Goal: Information Seeking & Learning: Learn about a topic

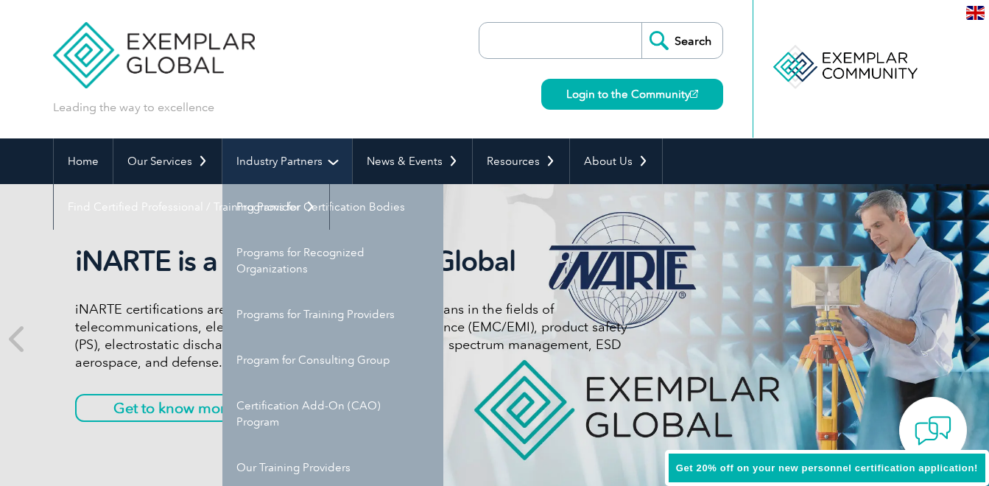
click at [303, 171] on link "Industry Partners" at bounding box center [287, 161] width 130 height 46
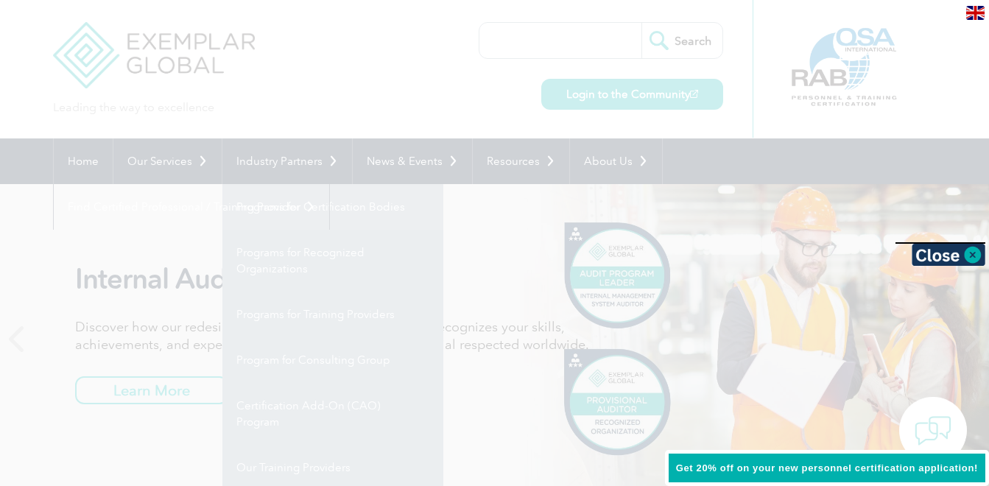
click at [304, 206] on div at bounding box center [494, 243] width 989 height 486
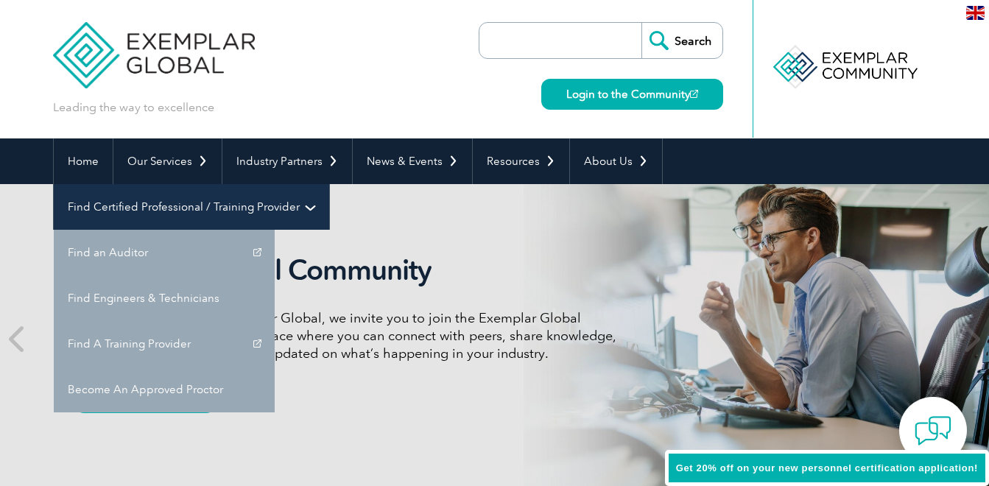
click at [329, 184] on link "Find Certified Professional / Training Provider" at bounding box center [191, 207] width 275 height 46
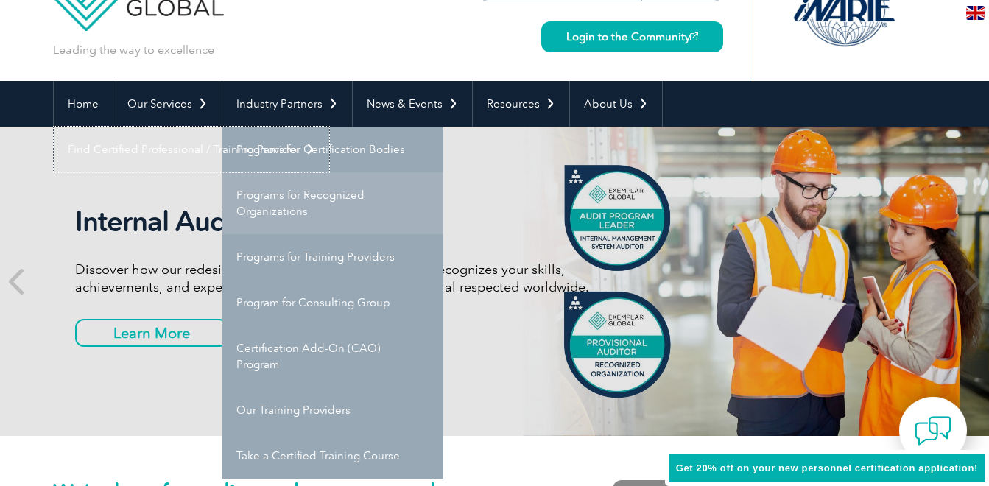
scroll to position [74, 0]
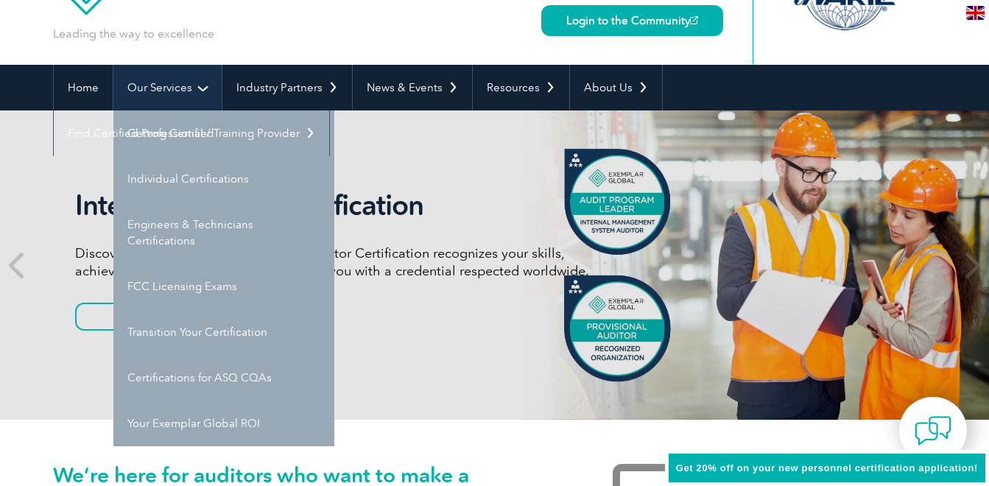
click at [177, 97] on link "Our Services" at bounding box center [167, 88] width 108 height 46
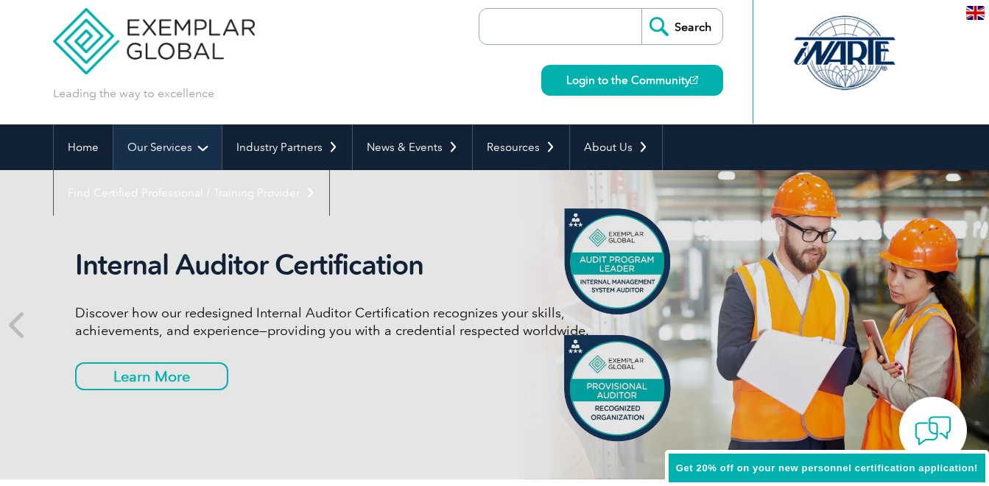
scroll to position [0, 0]
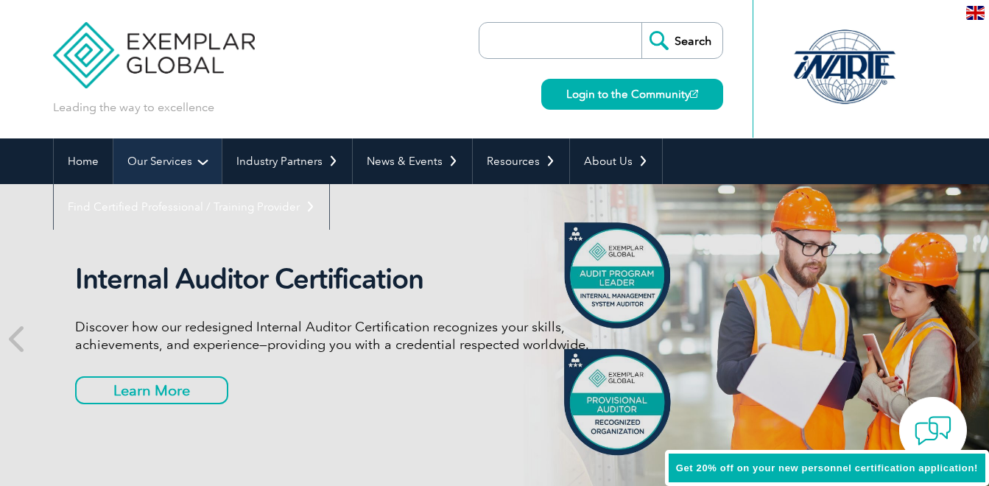
click at [177, 97] on div "Leading the way to excellence" at bounding box center [154, 58] width 202 height 116
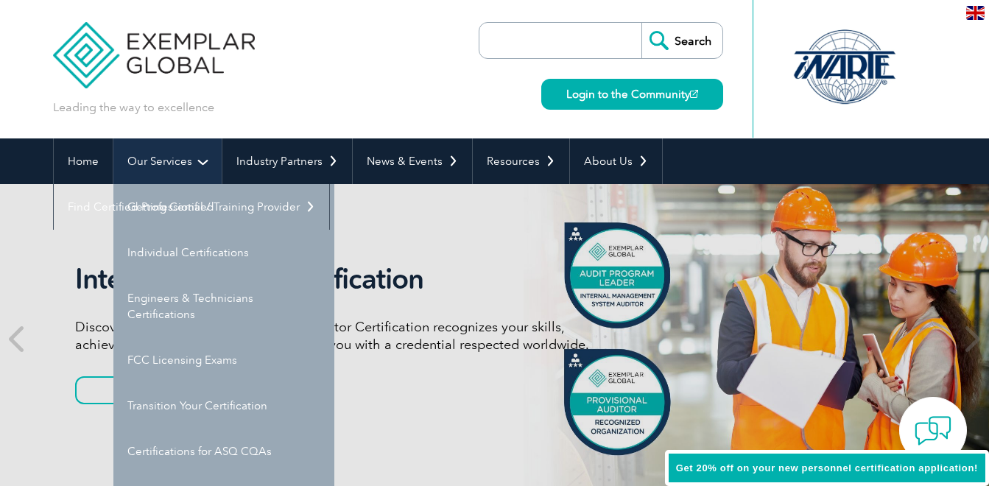
click at [189, 146] on link "Our Services" at bounding box center [167, 161] width 108 height 46
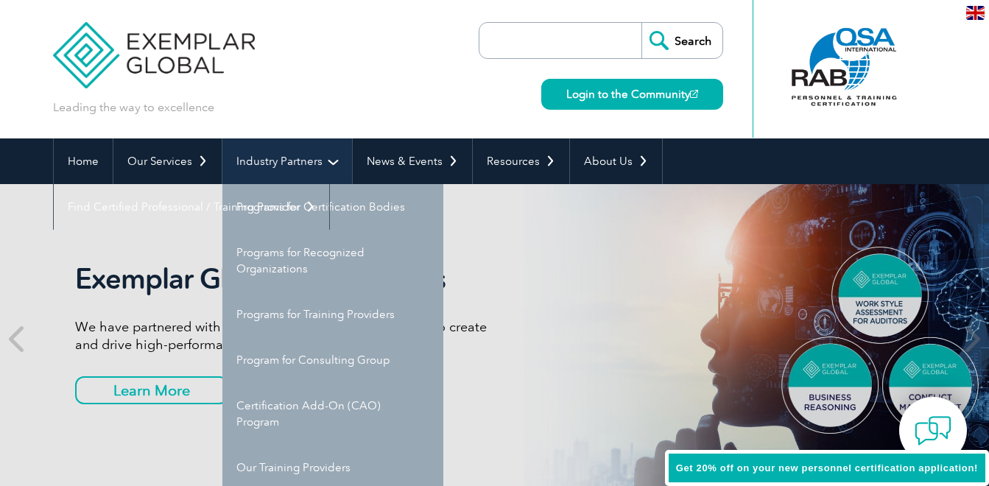
click at [267, 166] on link "Industry Partners" at bounding box center [287, 161] width 130 height 46
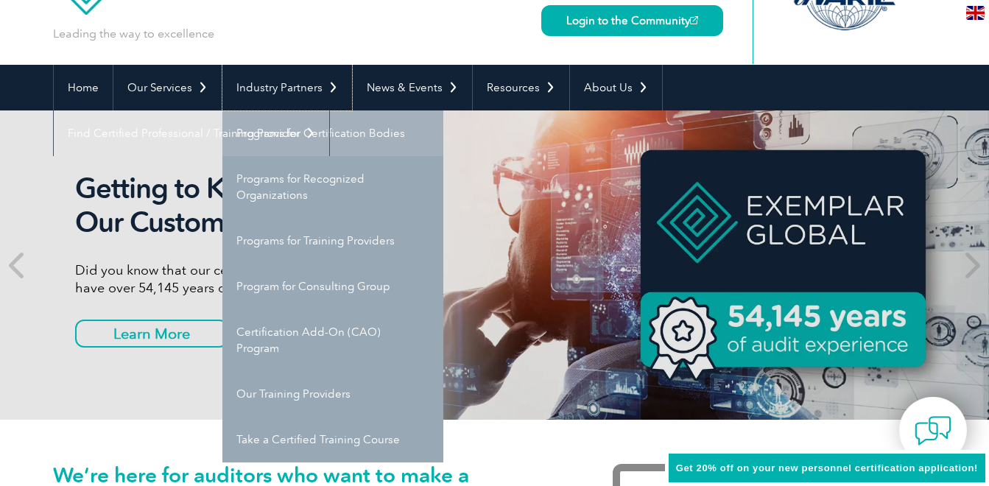
scroll to position [147, 0]
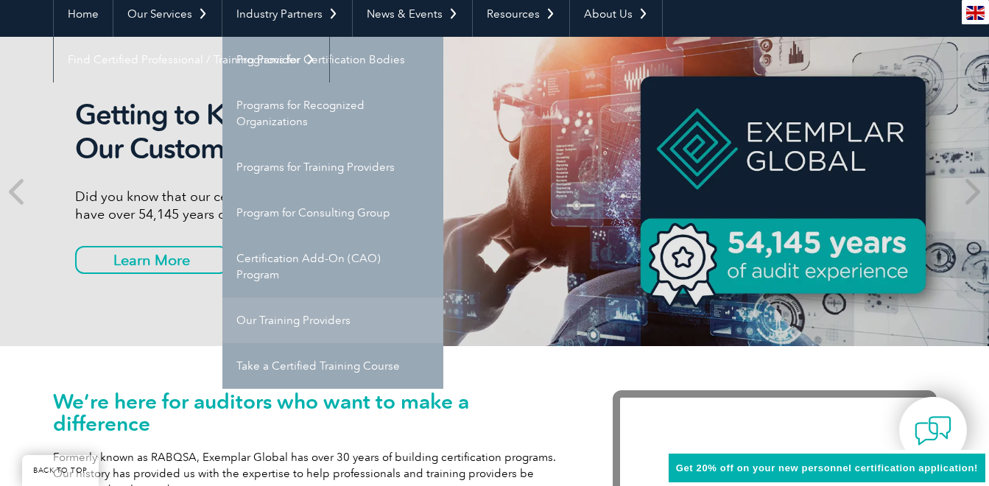
click at [310, 310] on link "Our Training Providers" at bounding box center [332, 320] width 221 height 46
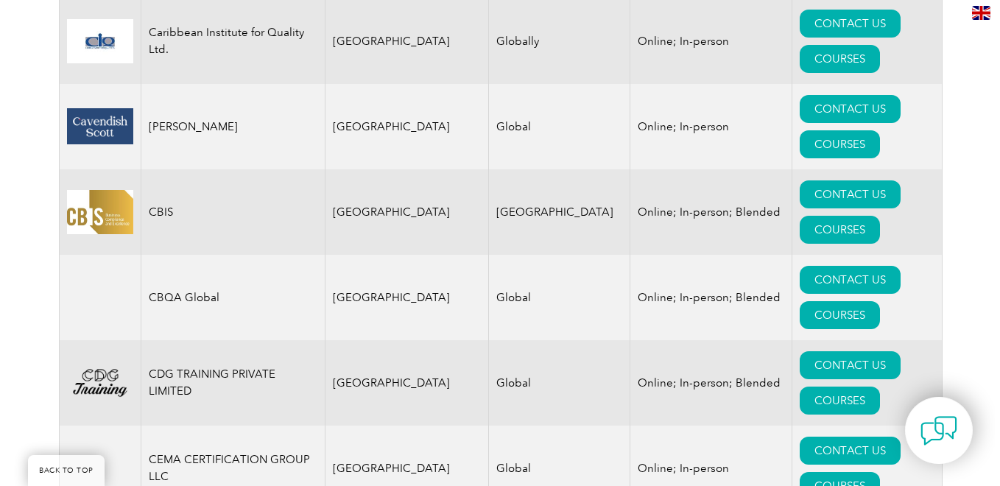
scroll to position [4116, 0]
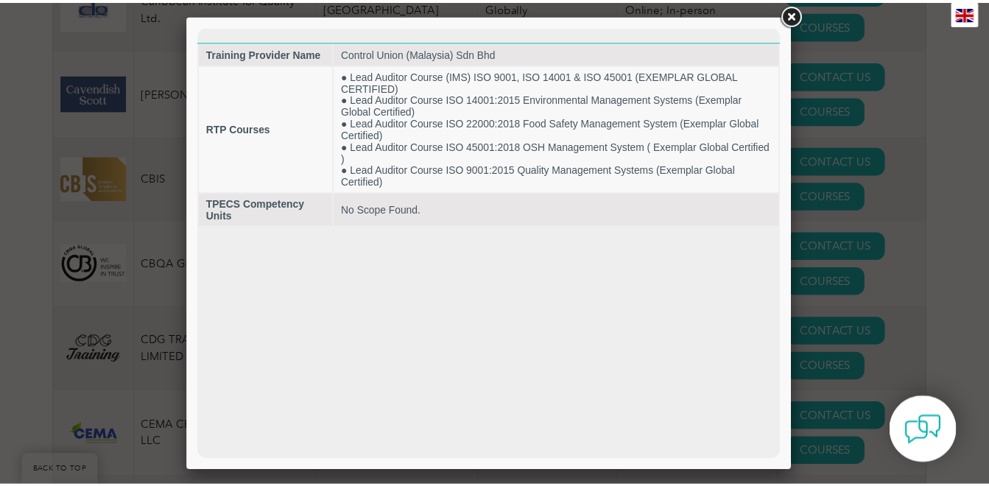
scroll to position [0, 0]
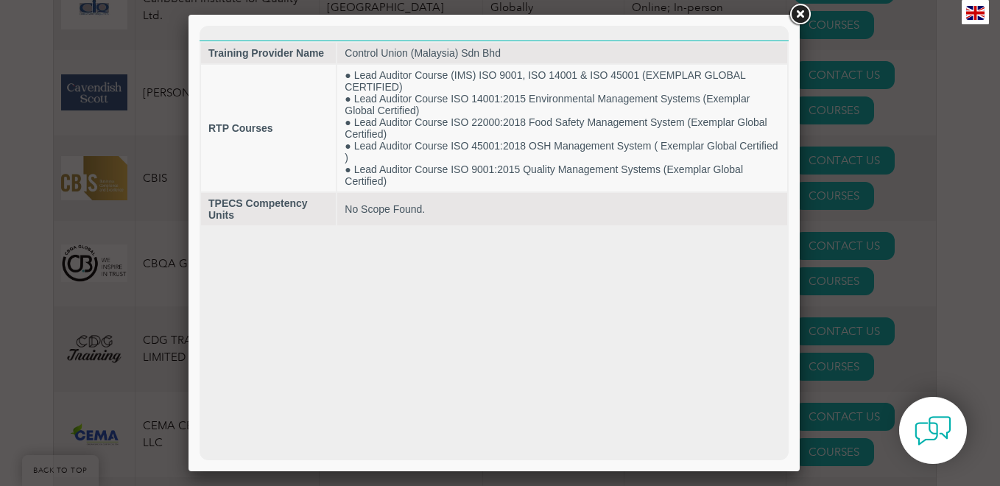
click at [796, 15] on link at bounding box center [799, 14] width 27 height 27
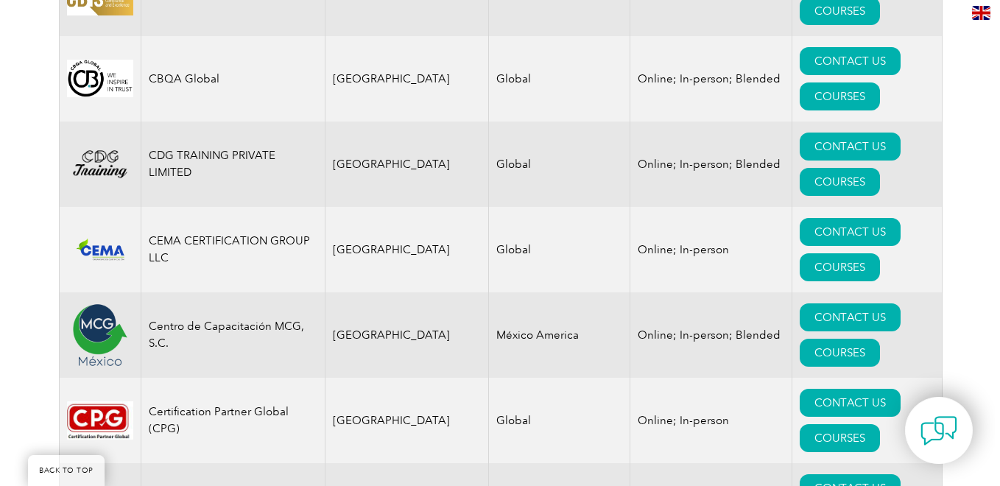
scroll to position [4337, 0]
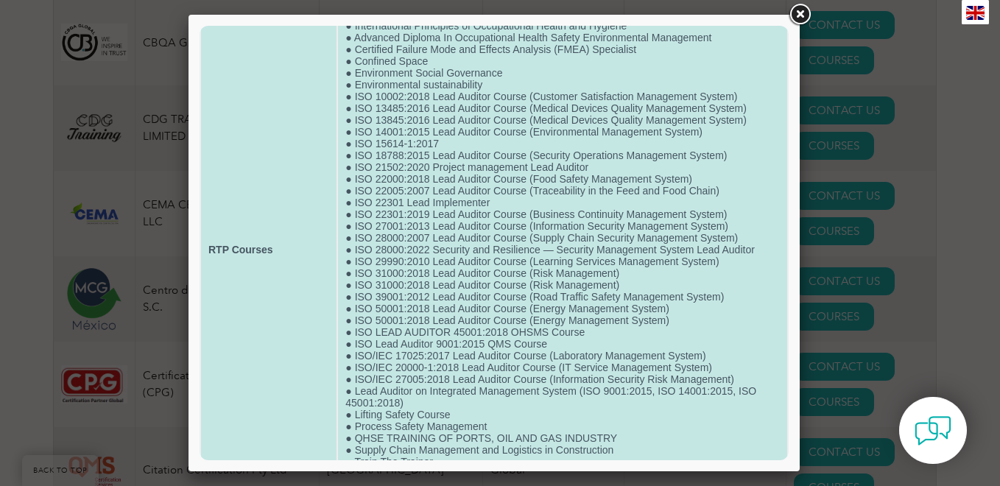
scroll to position [0, 0]
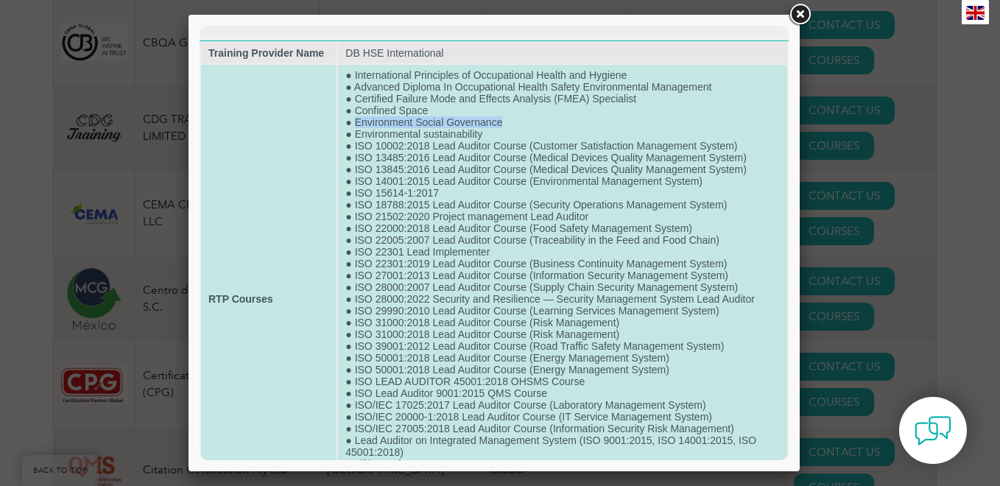
drag, startPoint x: 500, startPoint y: 122, endPoint x: 354, endPoint y: 123, distance: 145.8
click at [354, 123] on td "● International Principles of Occupational Health and Hygiene ● Advanced Diplom…" at bounding box center [562, 299] width 449 height 468
click at [490, 152] on td "● International Principles of Occupational Health and Hygiene ● Advanced Diplom…" at bounding box center [562, 299] width 449 height 468
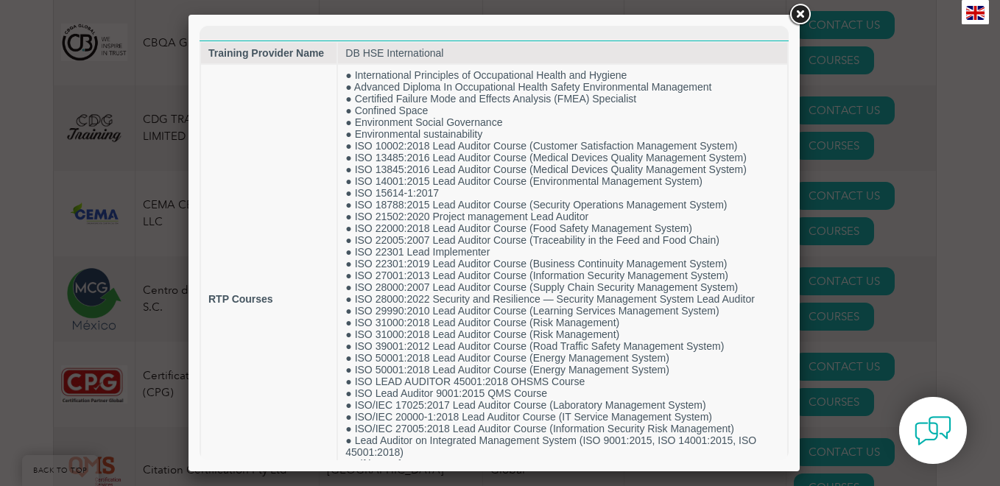
click at [793, 14] on link at bounding box center [799, 14] width 27 height 27
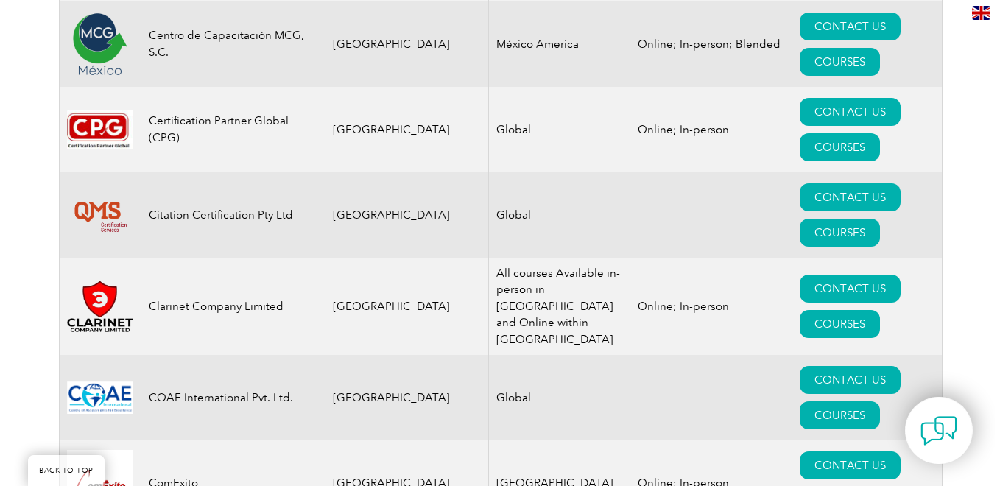
scroll to position [4631, 0]
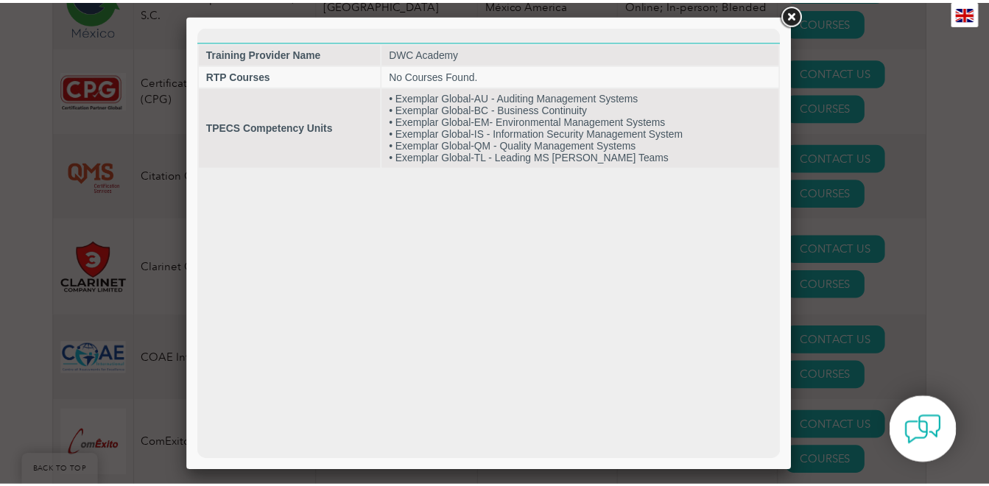
scroll to position [0, 0]
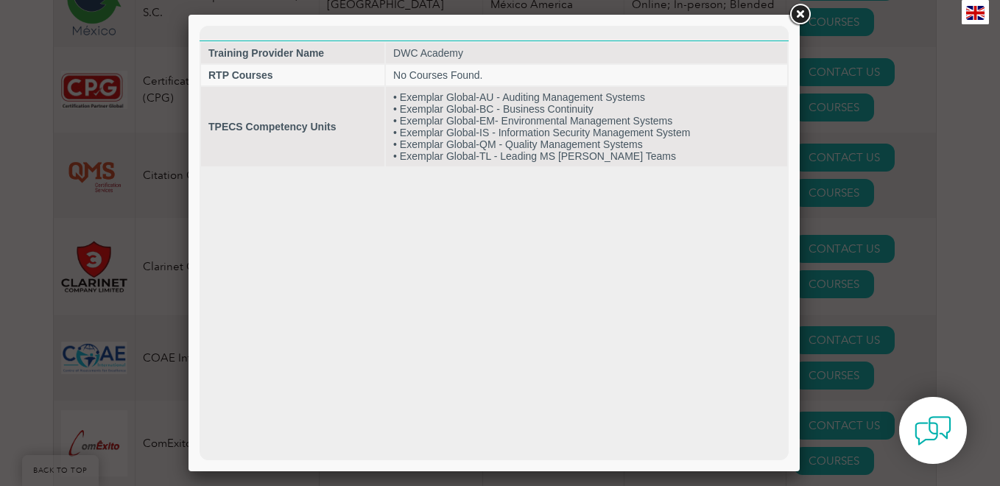
click at [807, 10] on link at bounding box center [799, 14] width 27 height 27
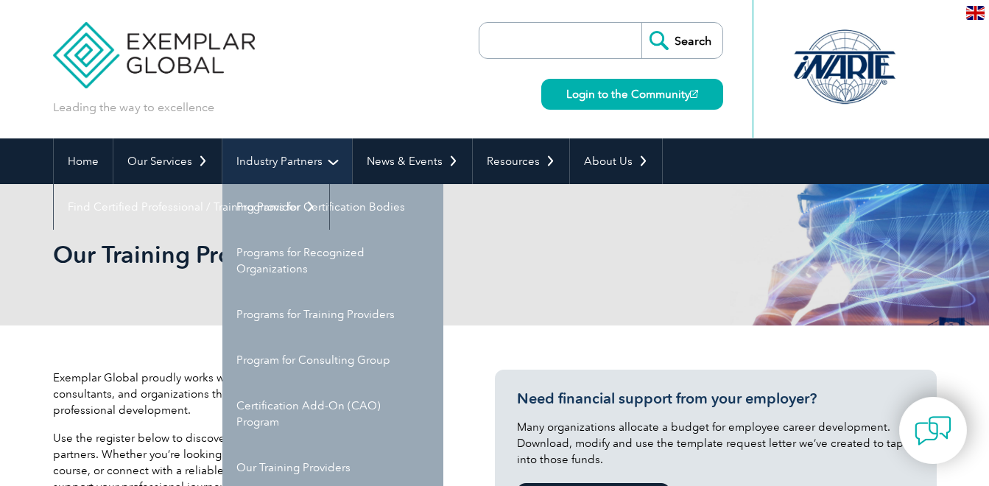
click at [288, 168] on link "Industry Partners" at bounding box center [287, 161] width 130 height 46
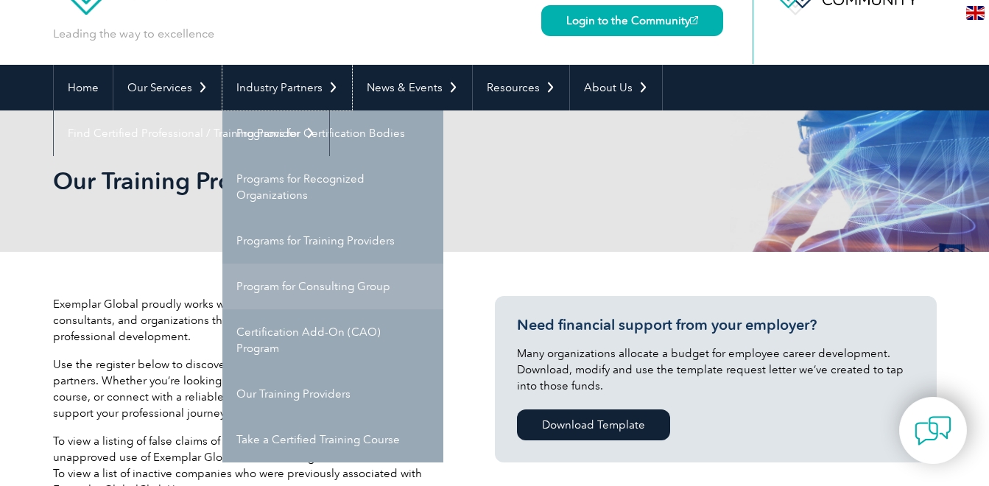
scroll to position [147, 0]
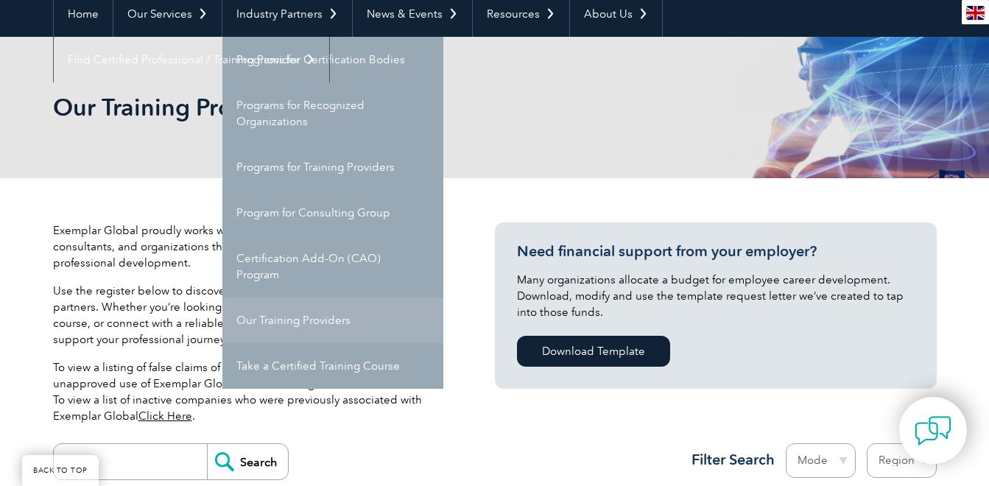
click at [307, 312] on link "Our Training Providers" at bounding box center [332, 320] width 221 height 46
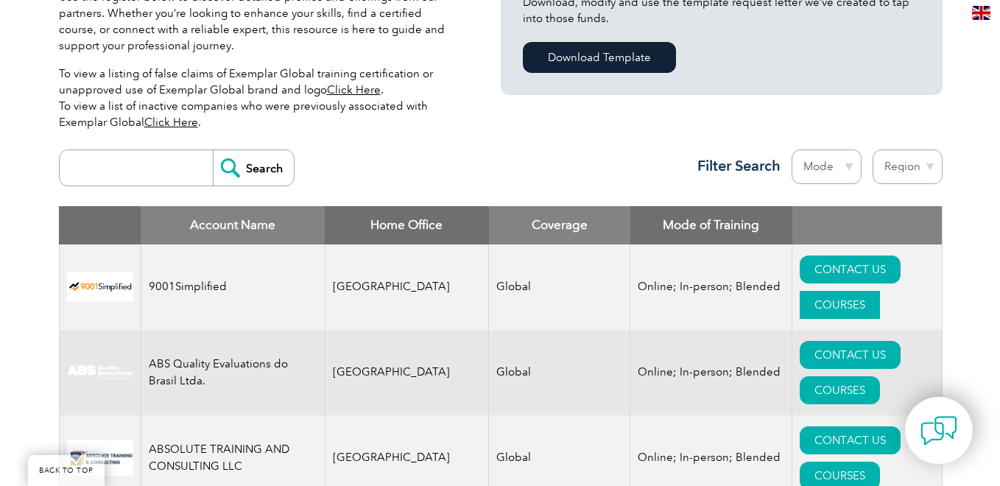
scroll to position [443, 0]
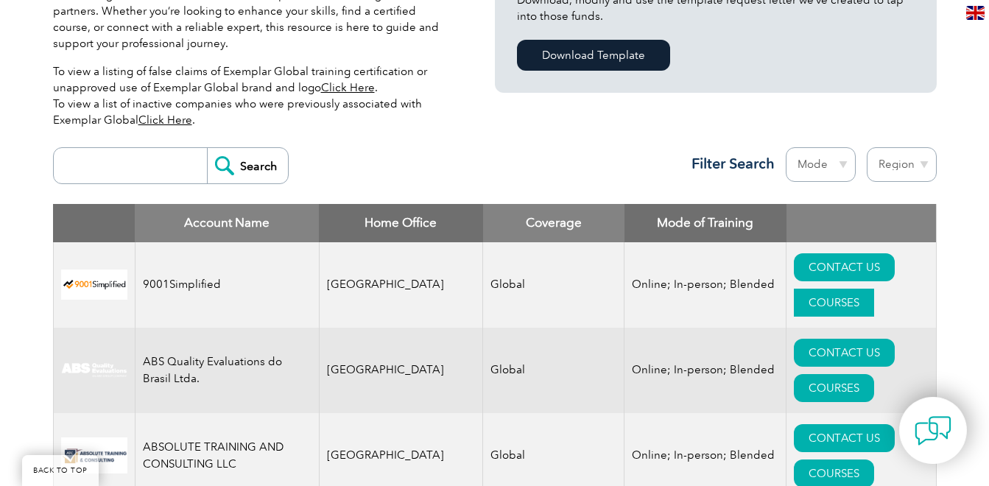
click at [874, 289] on link "COURSES" at bounding box center [834, 303] width 80 height 28
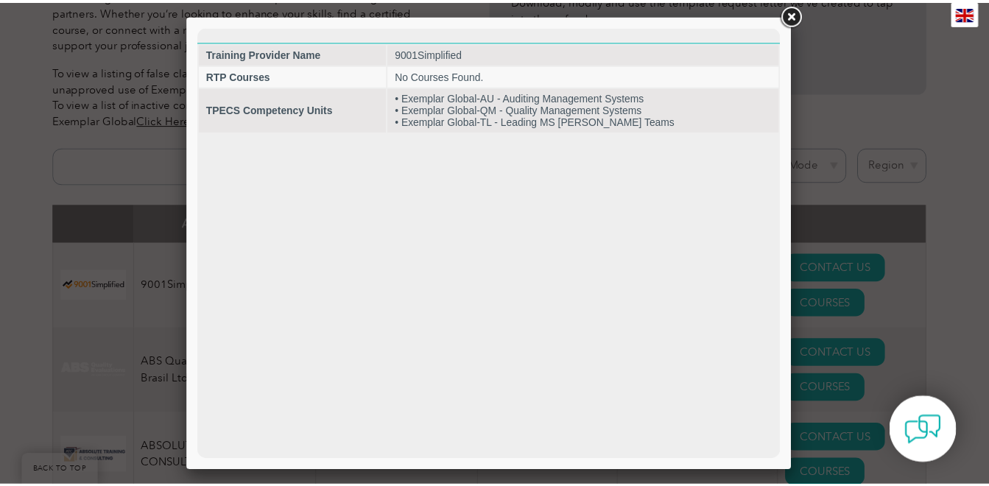
scroll to position [0, 0]
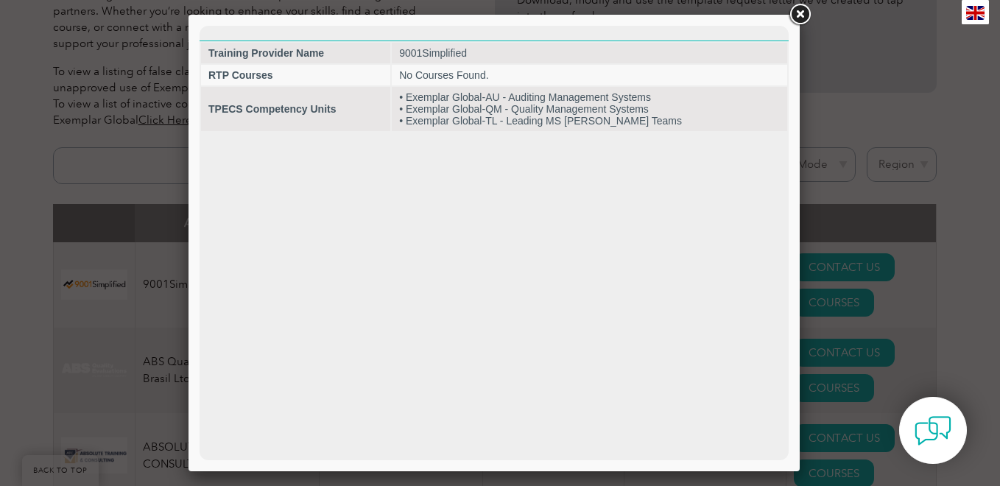
click at [807, 13] on link at bounding box center [799, 14] width 27 height 27
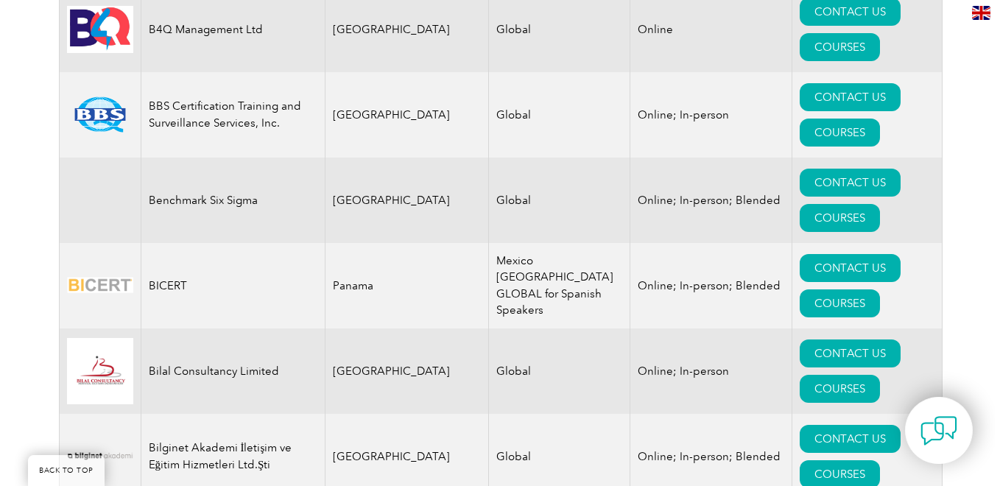
scroll to position [2725, 0]
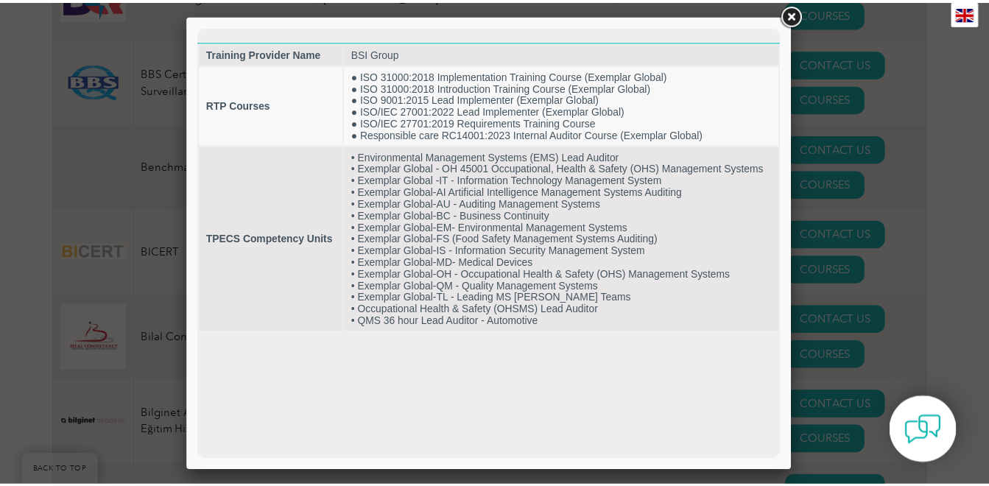
scroll to position [0, 0]
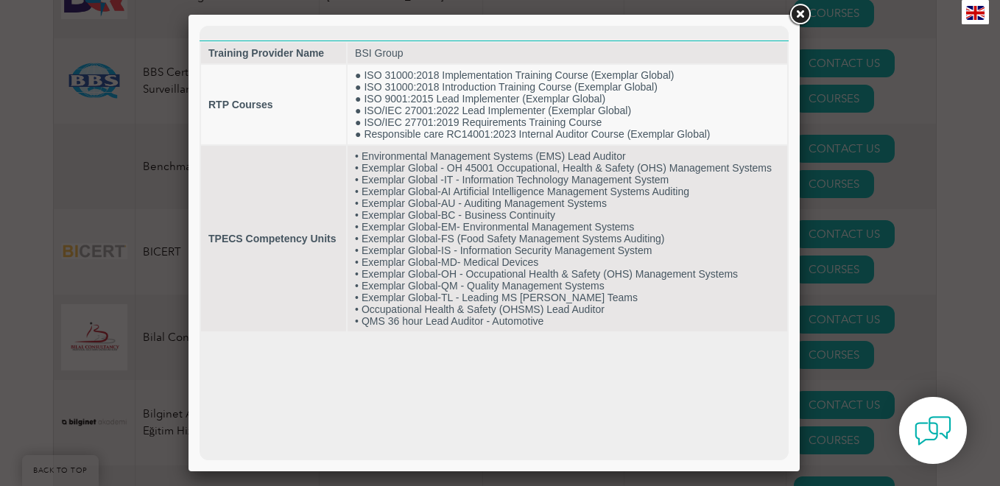
click at [802, 18] on link at bounding box center [799, 14] width 27 height 27
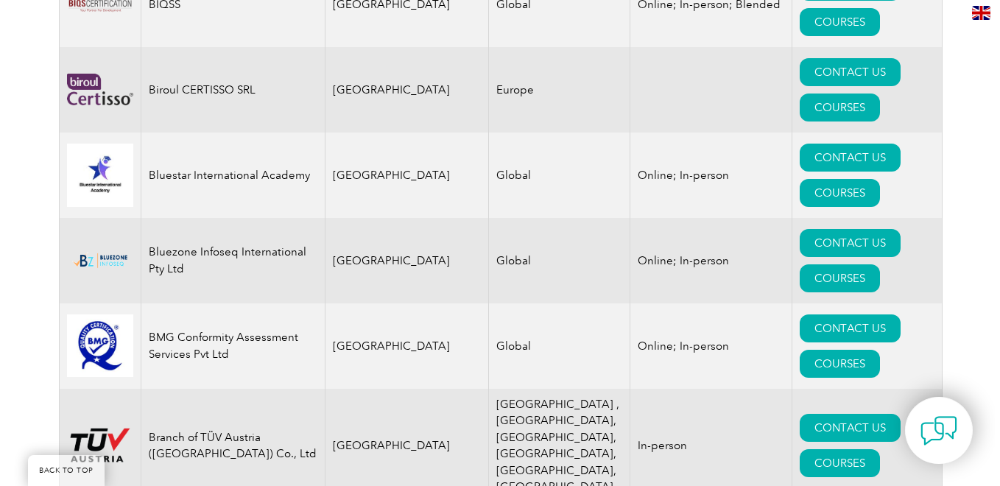
scroll to position [3388, 0]
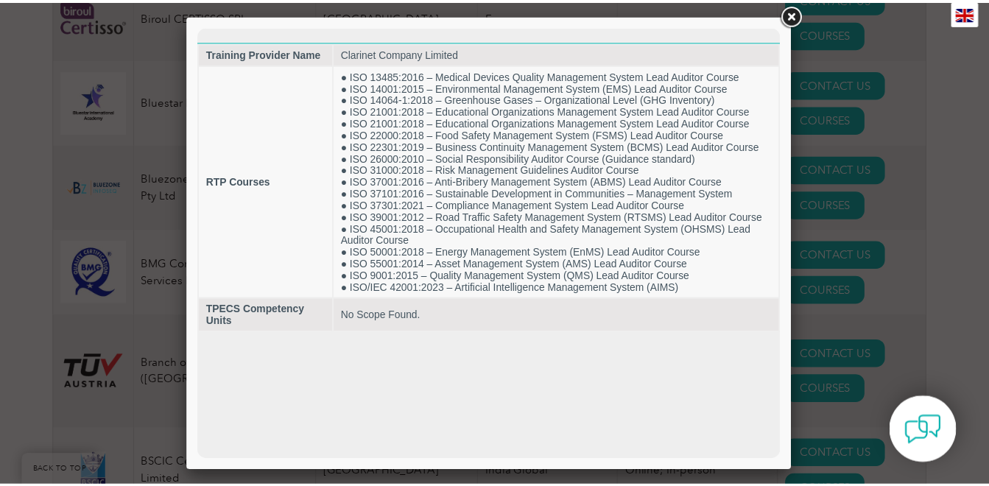
scroll to position [0, 0]
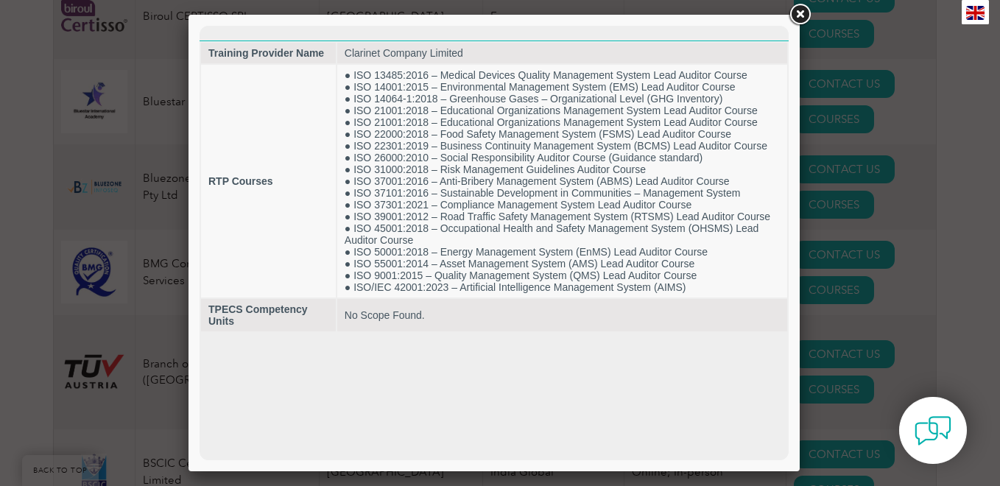
click at [804, 15] on link at bounding box center [799, 14] width 27 height 27
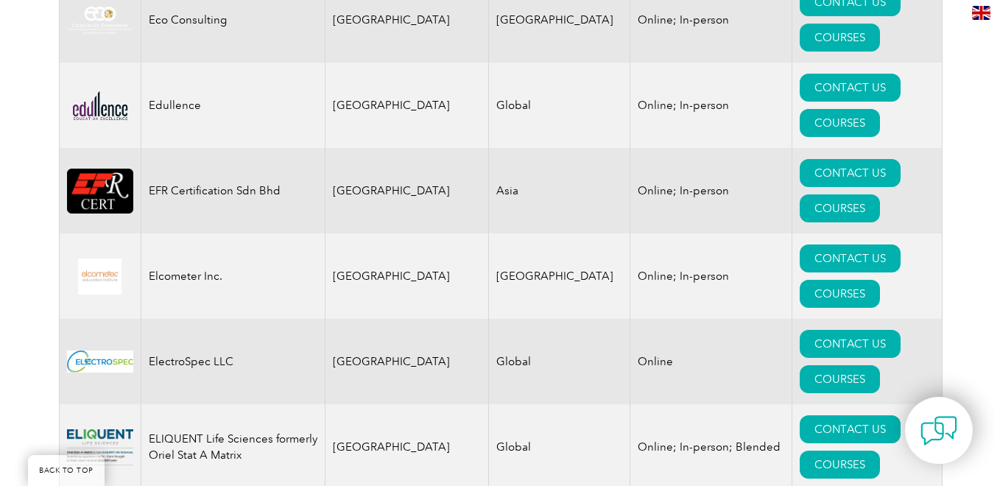
scroll to position [6922, 0]
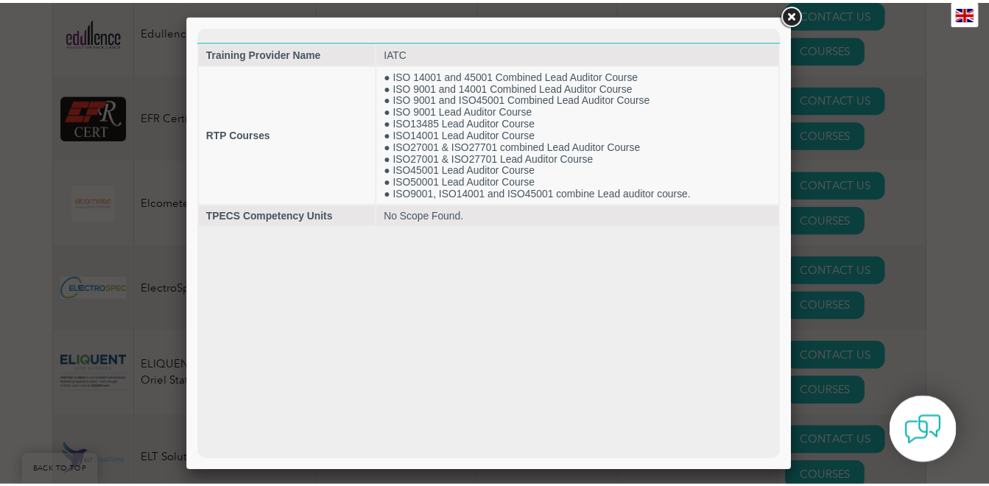
scroll to position [0, 0]
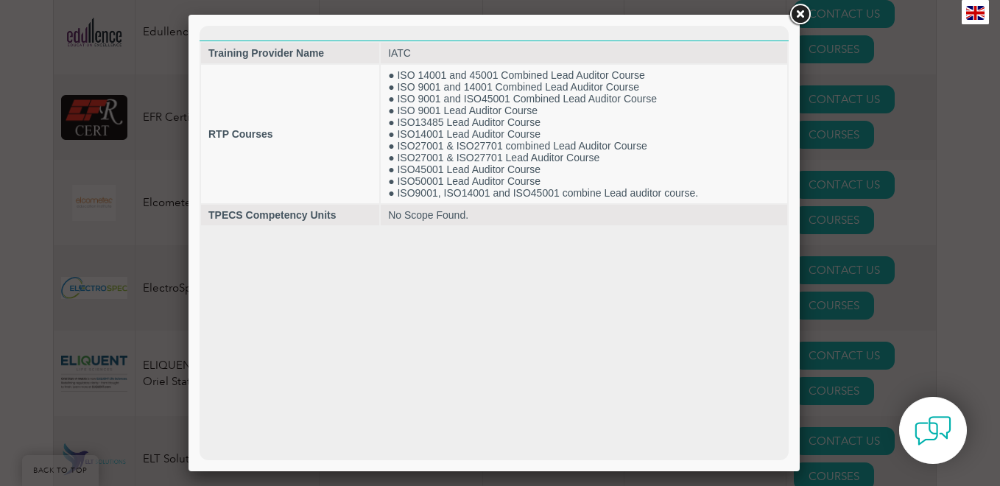
click at [799, 16] on link at bounding box center [799, 14] width 27 height 27
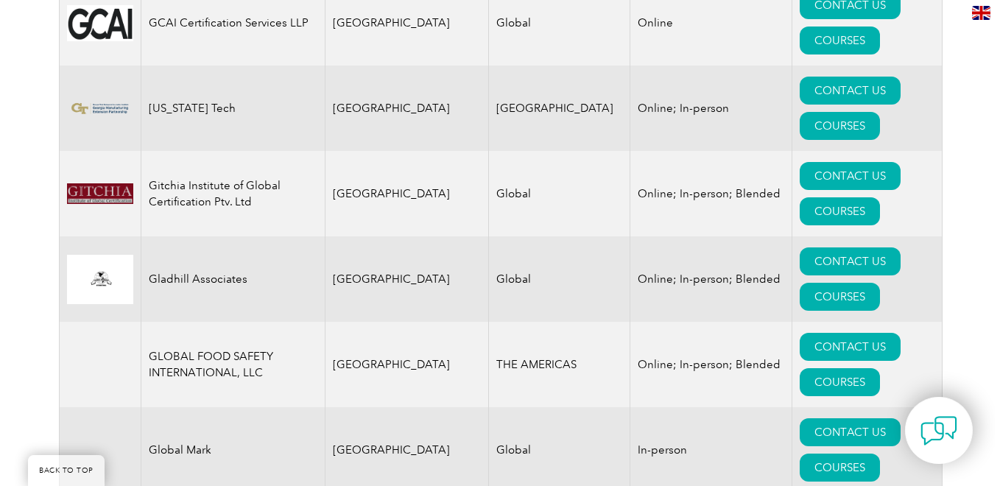
scroll to position [8541, 0]
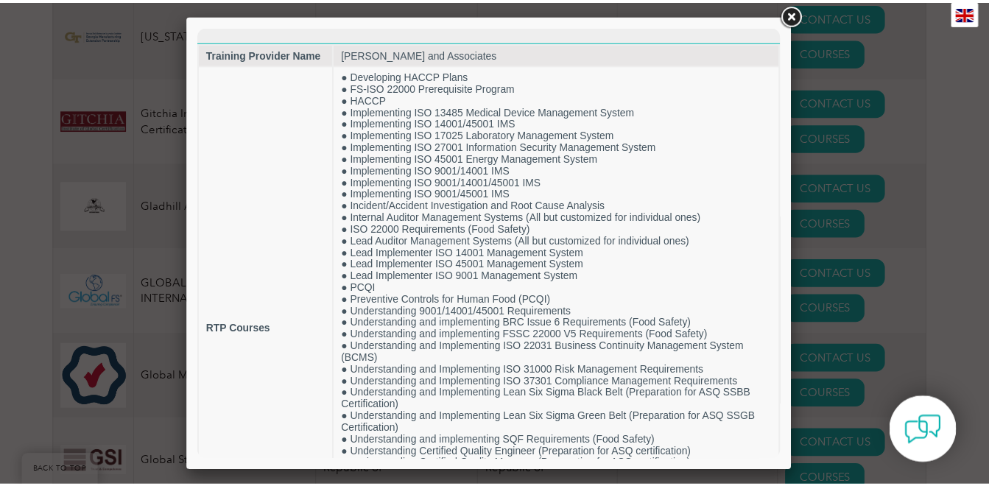
scroll to position [0, 0]
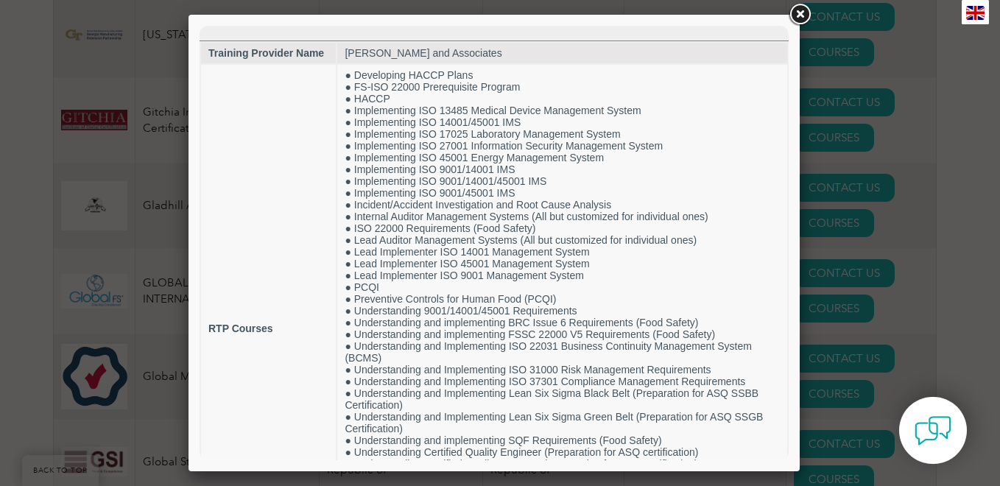
click at [798, 9] on link at bounding box center [799, 14] width 27 height 27
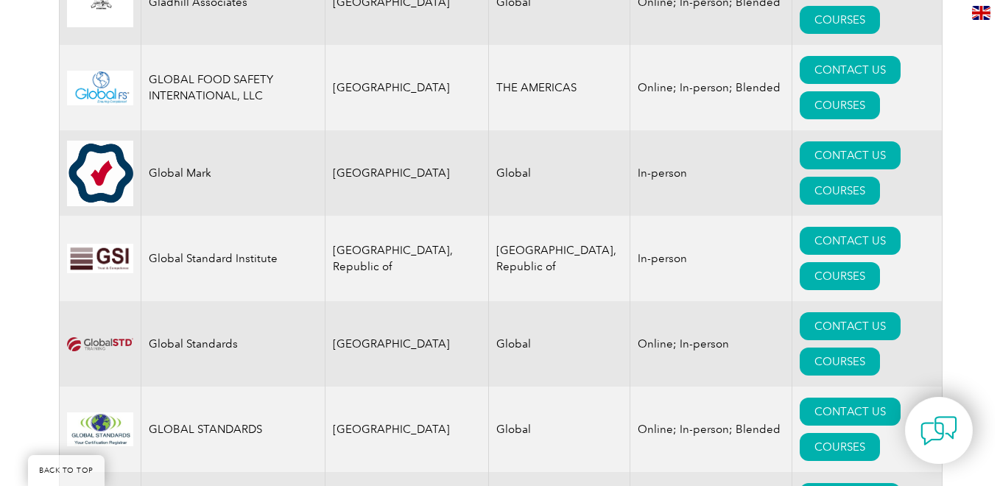
scroll to position [8762, 0]
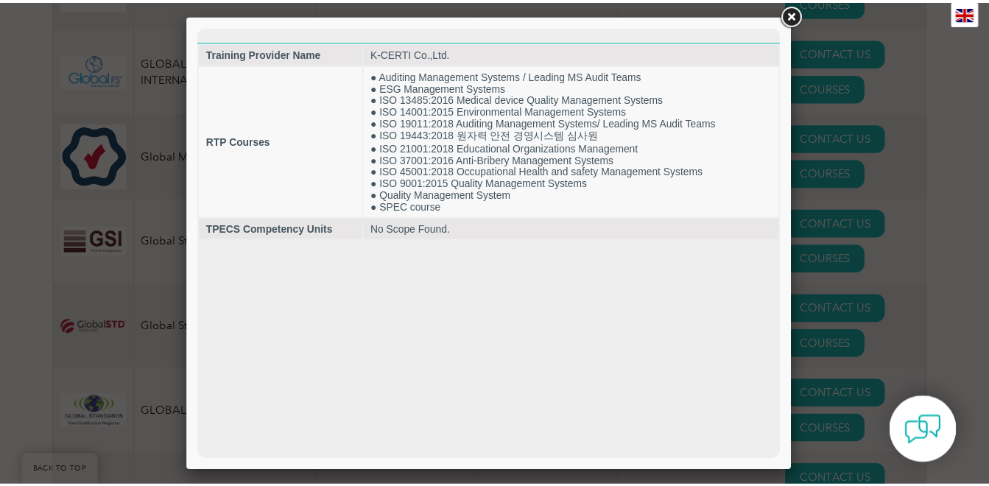
scroll to position [0, 0]
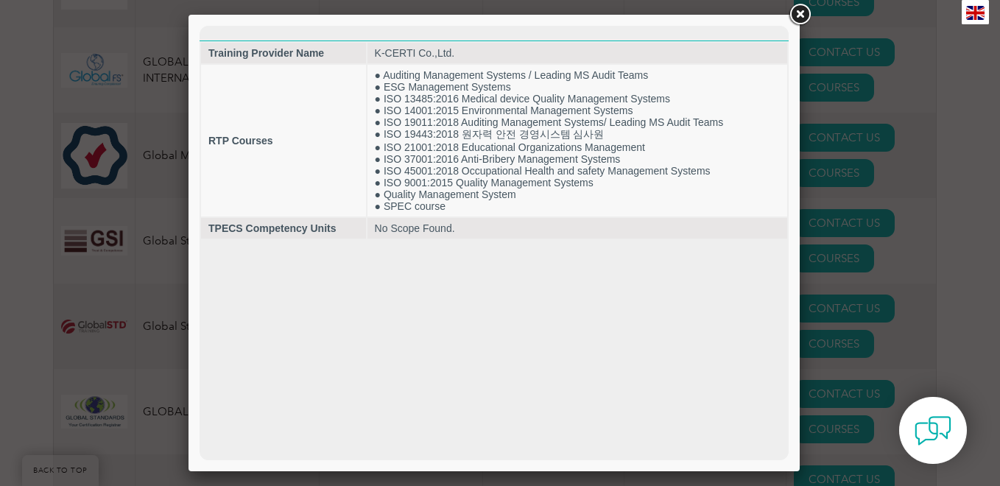
click at [793, 15] on link at bounding box center [799, 14] width 27 height 27
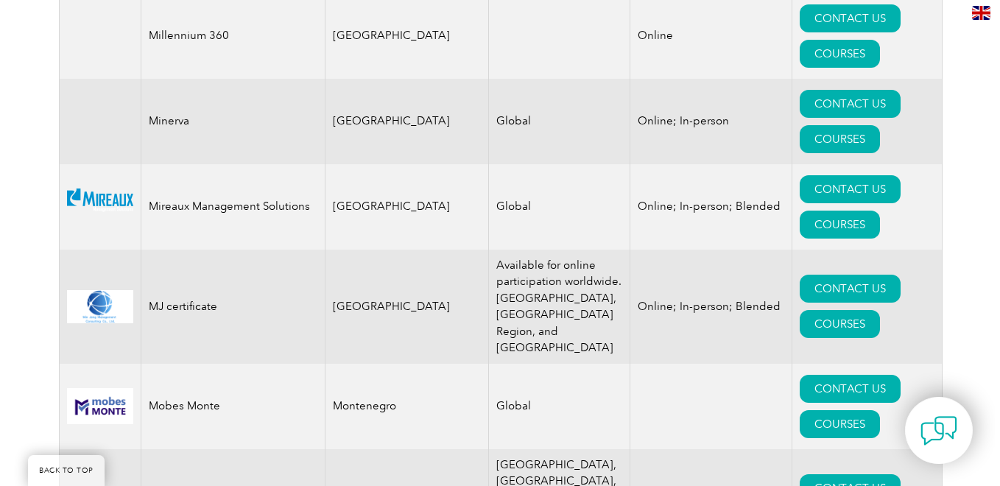
scroll to position [14725, 0]
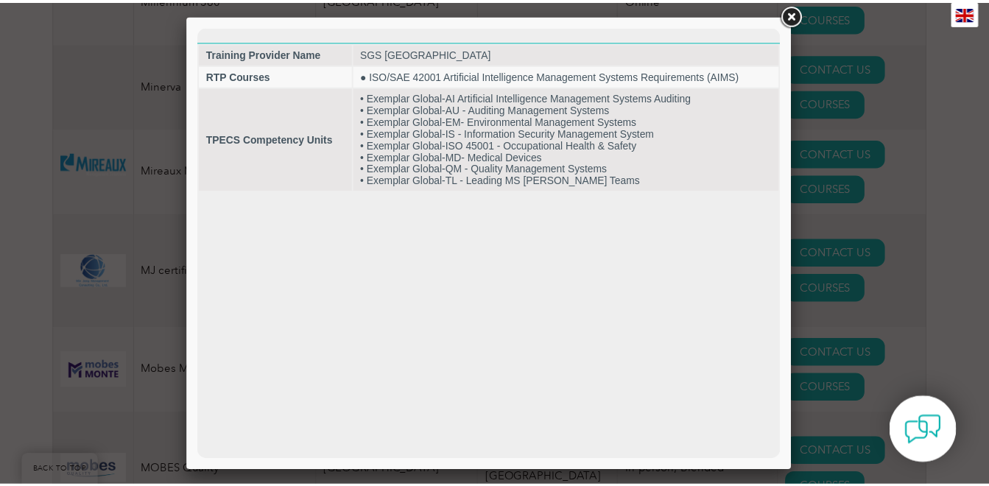
scroll to position [0, 0]
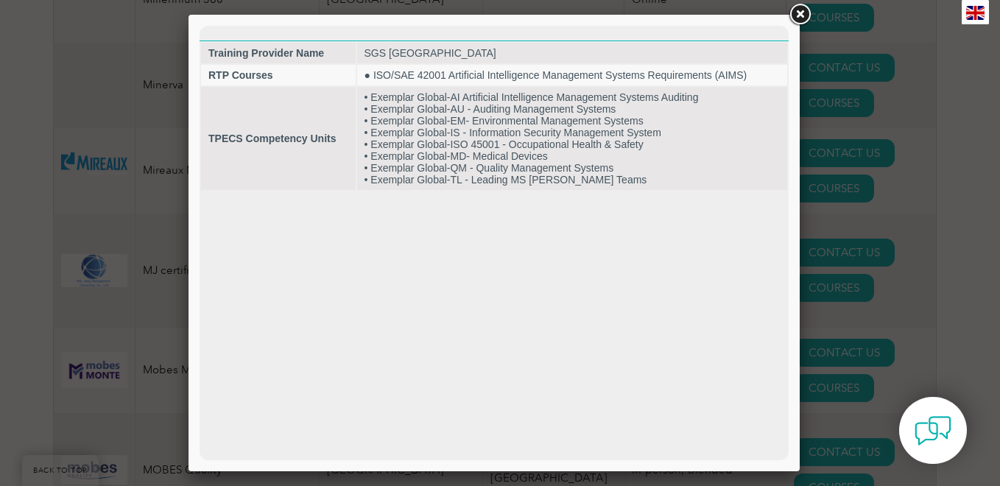
click at [804, 10] on link at bounding box center [799, 14] width 27 height 27
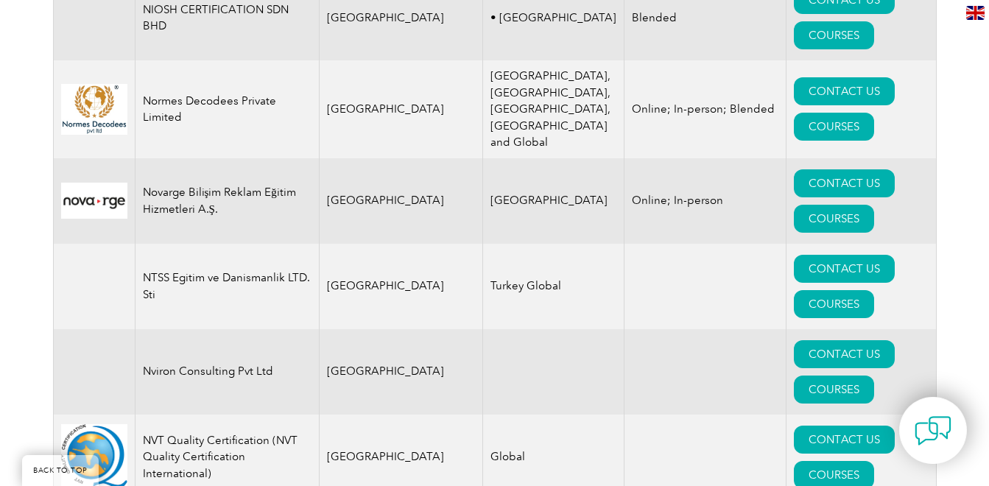
scroll to position [15682, 0]
